Goal: Check status: Check status

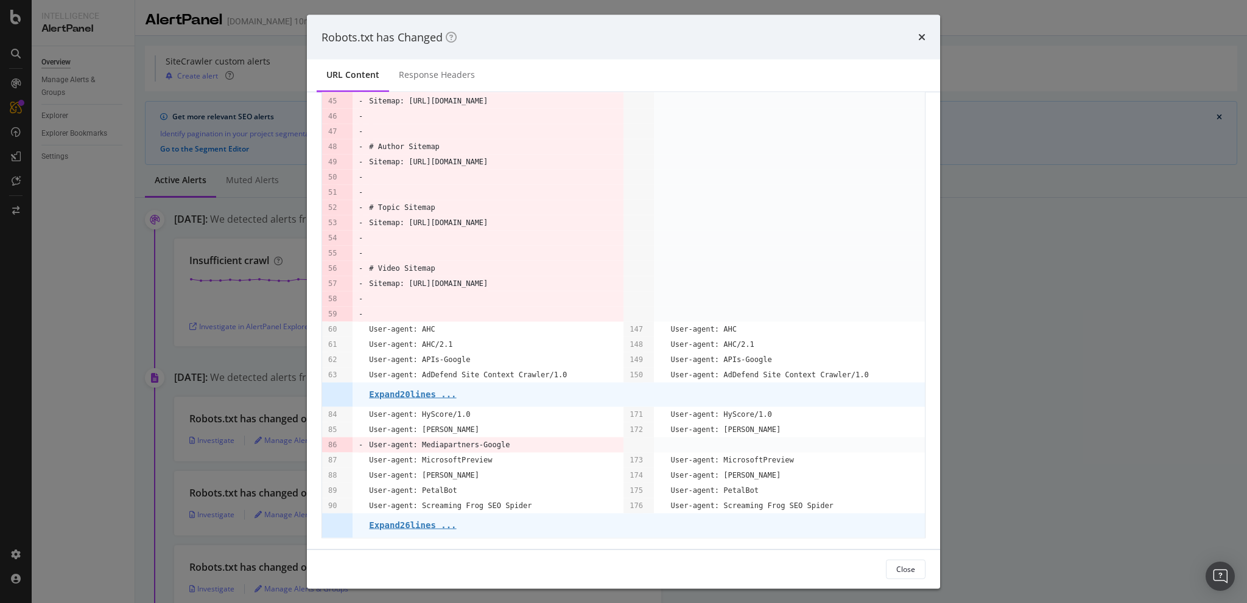
scroll to position [2409, 0]
